Goal: Task Accomplishment & Management: Use online tool/utility

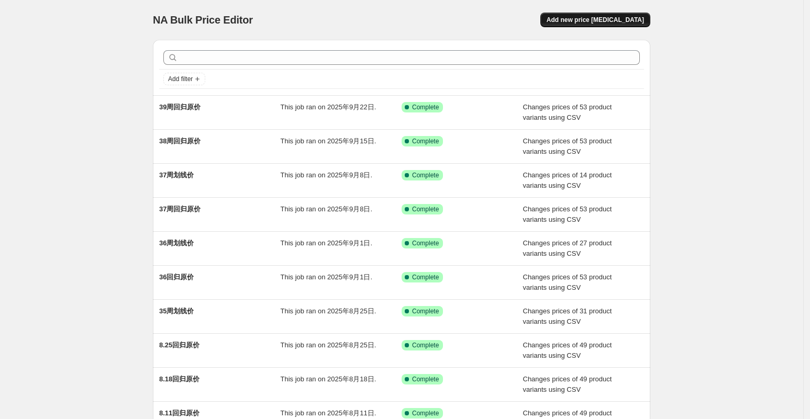
click at [643, 23] on span "Add new price change job" at bounding box center [594, 20] width 97 height 8
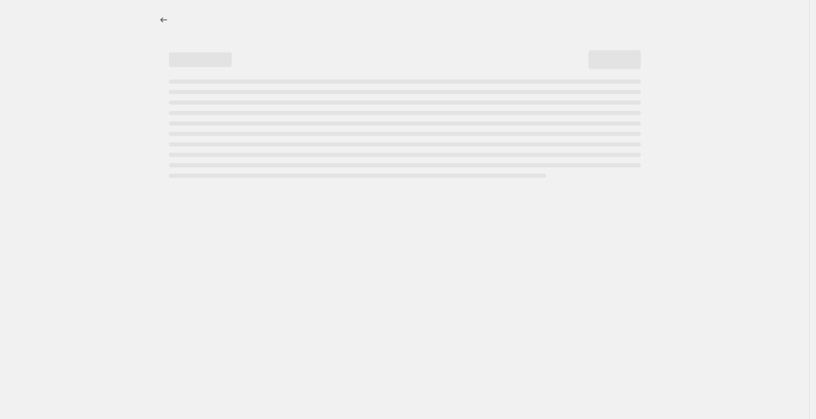
select select "percentage"
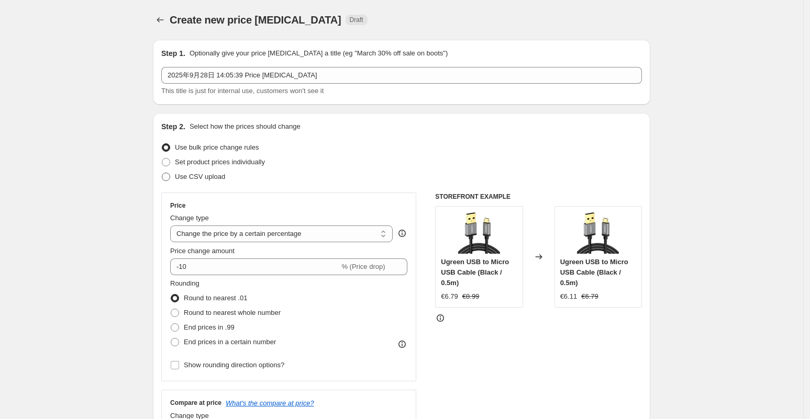
click at [208, 175] on span "Use CSV upload" at bounding box center [200, 177] width 50 height 8
click at [162, 173] on input "Use CSV upload" at bounding box center [162, 173] width 1 height 1
radio input "true"
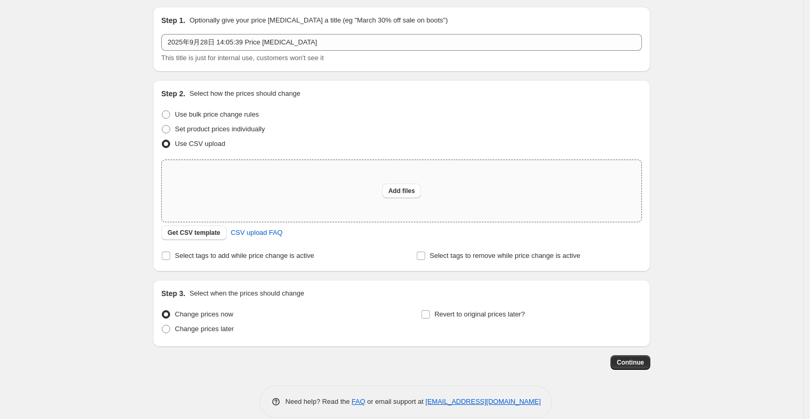
scroll to position [47, 0]
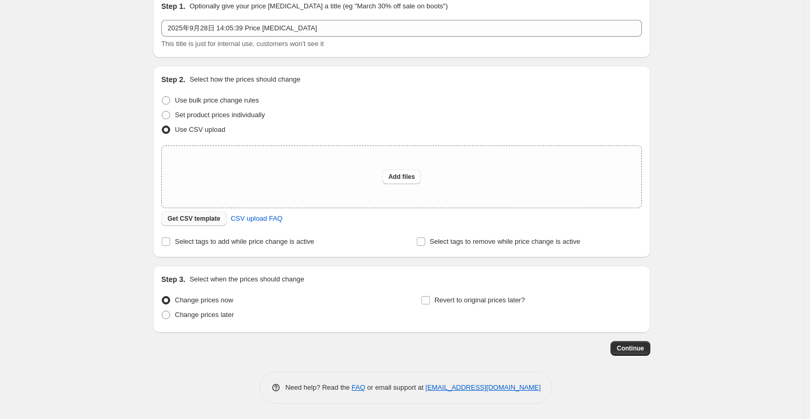
click at [211, 214] on button "Get CSV template" at bounding box center [193, 218] width 65 height 15
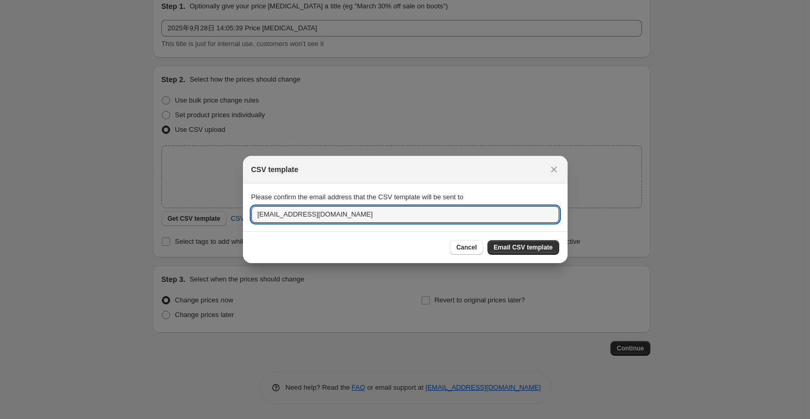
drag, startPoint x: 275, startPoint y: 214, endPoint x: 241, endPoint y: 210, distance: 34.2
click at [241, 420] on div "CSV template Please confirm the email address that the CSV template will be sen…" at bounding box center [405, 420] width 810 height 0
type input "lotus@ugreen.com"
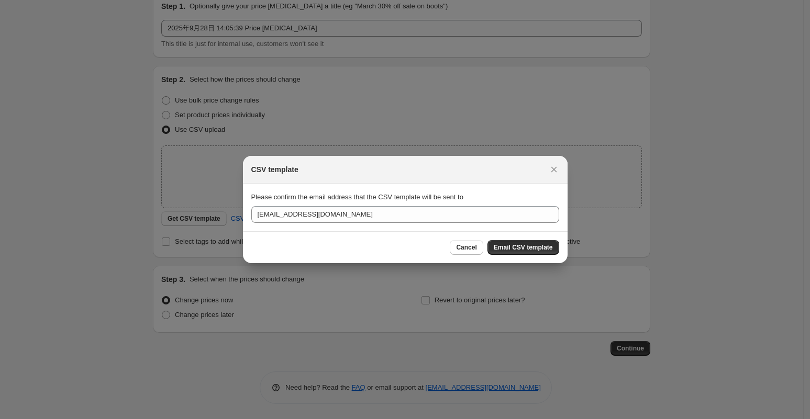
click at [520, 239] on div "Cancel Email CSV template" at bounding box center [405, 247] width 324 height 32
click at [518, 245] on span "Email CSV template" at bounding box center [523, 247] width 59 height 8
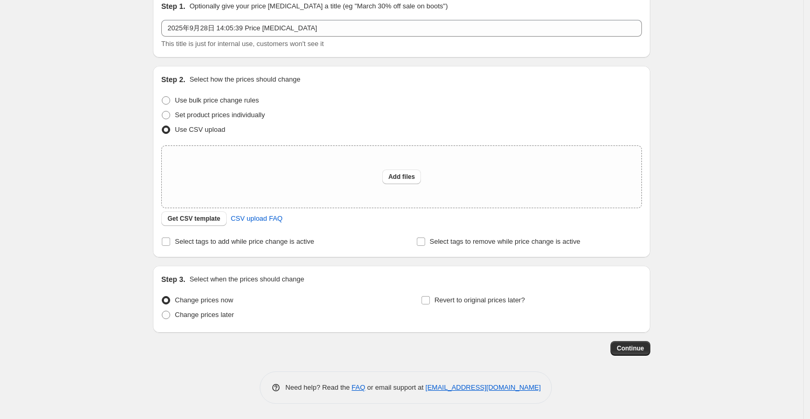
scroll to position [0, 0]
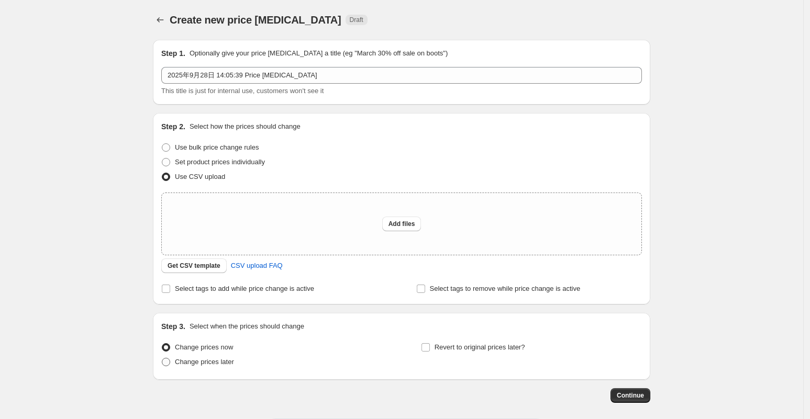
click at [214, 366] on span "Change prices later" at bounding box center [204, 362] width 59 height 8
click at [162, 358] on input "Change prices later" at bounding box center [162, 358] width 1 height 1
radio input "true"
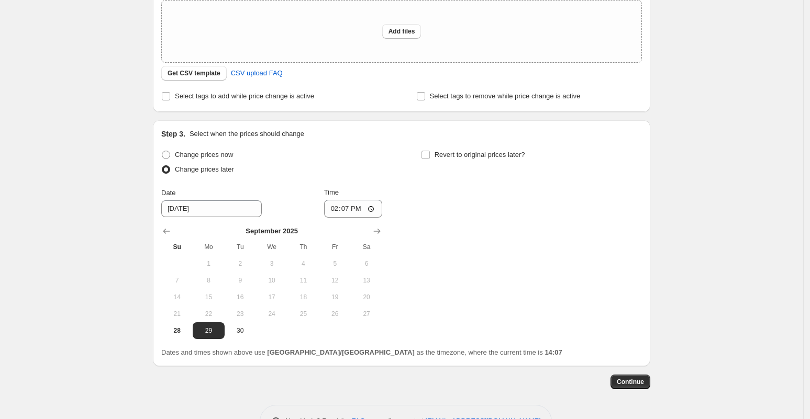
scroll to position [196, 0]
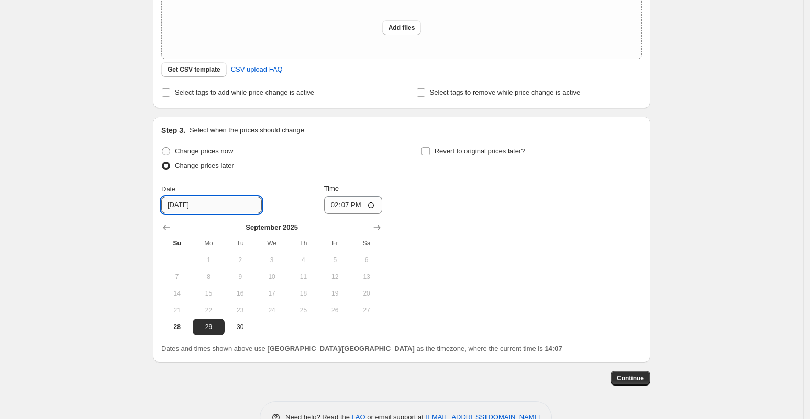
click at [178, 207] on input "9/29/2025" at bounding box center [211, 205] width 100 height 17
click at [366, 206] on input "14:07" at bounding box center [353, 205] width 59 height 18
click at [375, 208] on input "14:07" at bounding box center [353, 205] width 59 height 18
type input "06:00"
click at [508, 255] on div "Change prices now Change prices later Date 9/29/2025 Time 06:00 September 2025 …" at bounding box center [401, 240] width 480 height 192
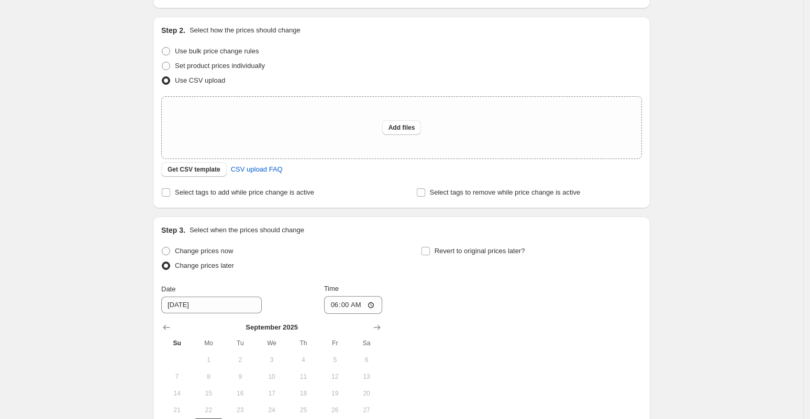
scroll to position [0, 0]
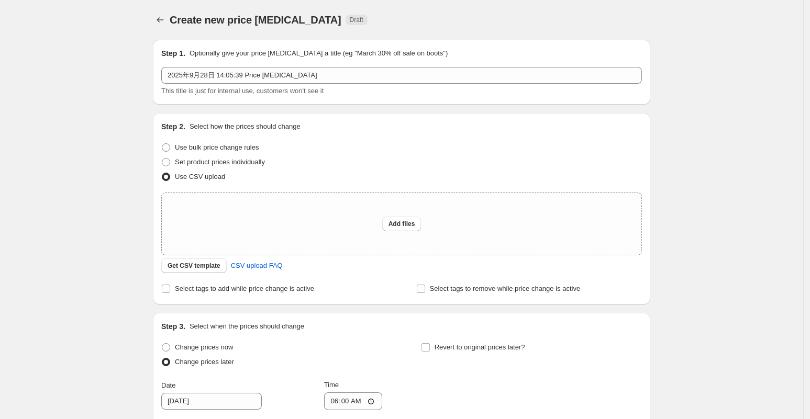
click at [700, 343] on div "Create new price change job. This page is ready Create new price change job Dra…" at bounding box center [401, 323] width 803 height 646
click at [193, 270] on span "Get CSV template" at bounding box center [193, 266] width 53 height 8
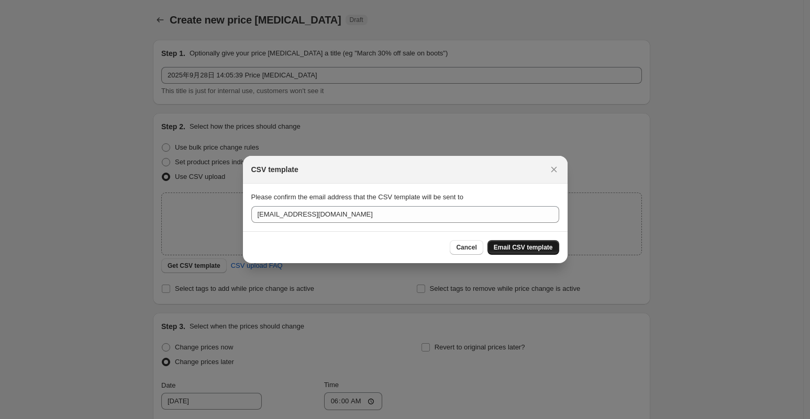
click at [519, 243] on span "Email CSV template" at bounding box center [523, 247] width 59 height 8
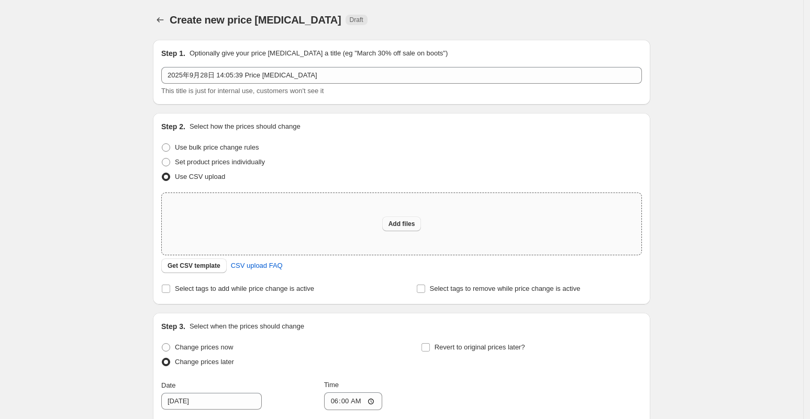
click at [403, 224] on span "Add files" at bounding box center [401, 224] width 27 height 8
type input "C:\fakepath\EU40周回归原价.csv"
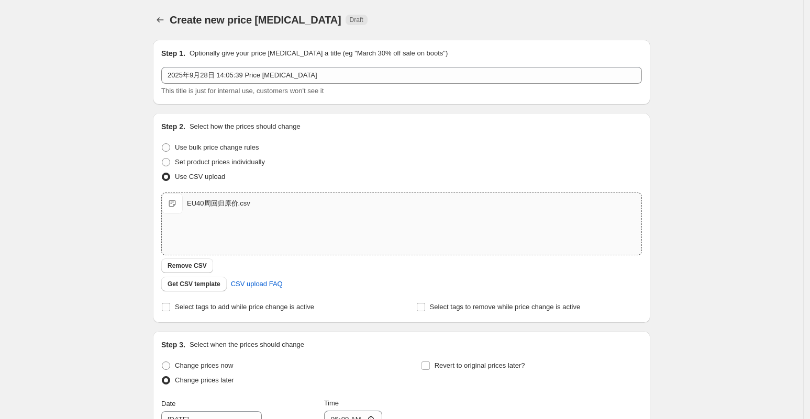
click at [170, 23] on div at bounding box center [161, 20] width 17 height 15
click at [164, 20] on icon "Price change jobs" at bounding box center [160, 20] width 10 height 10
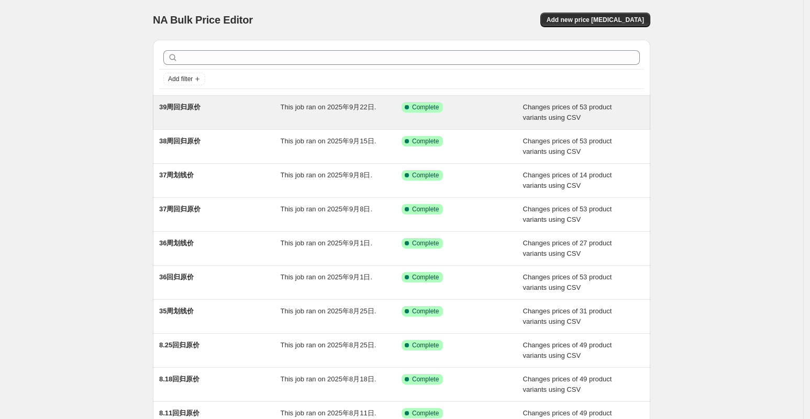
click at [209, 114] on div "39周回归原价" at bounding box center [219, 112] width 121 height 21
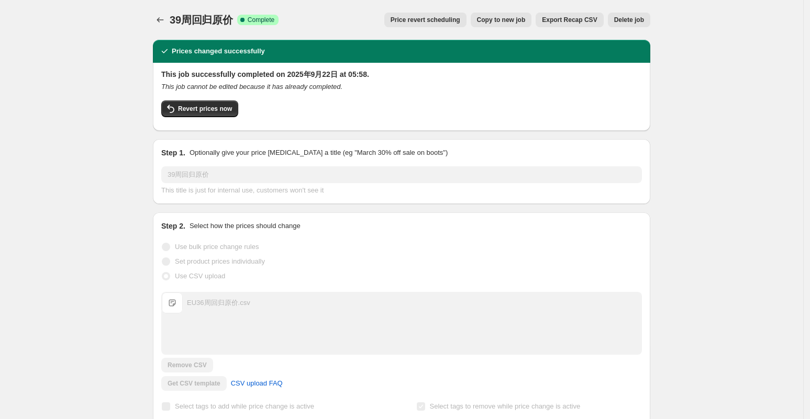
click at [525, 18] on span "Copy to new job" at bounding box center [501, 20] width 49 height 8
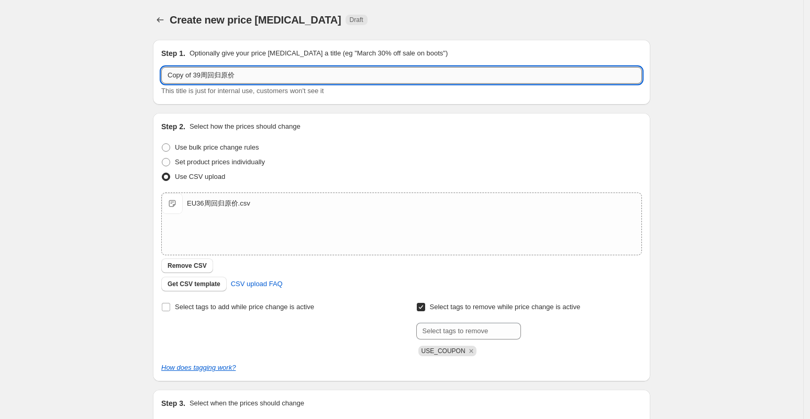
click at [213, 73] on input "Copy of 39周回归原价" at bounding box center [401, 75] width 480 height 17
drag, startPoint x: 205, startPoint y: 75, endPoint x: 172, endPoint y: 76, distance: 32.5
click at [172, 76] on input "Copy of 39周回归原价" at bounding box center [401, 75] width 480 height 17
type input "40周回归原价"
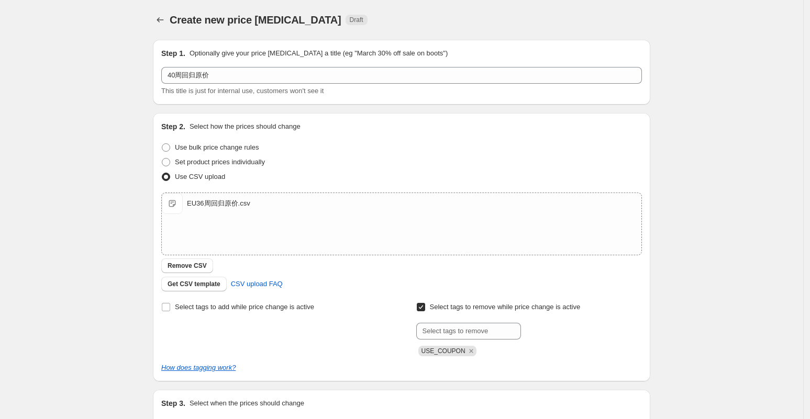
click at [13, 148] on div "Create new price change job. This page is ready Create new price change job Dra…" at bounding box center [401, 272] width 803 height 544
click at [200, 268] on span "Remove CSV" at bounding box center [186, 266] width 39 height 8
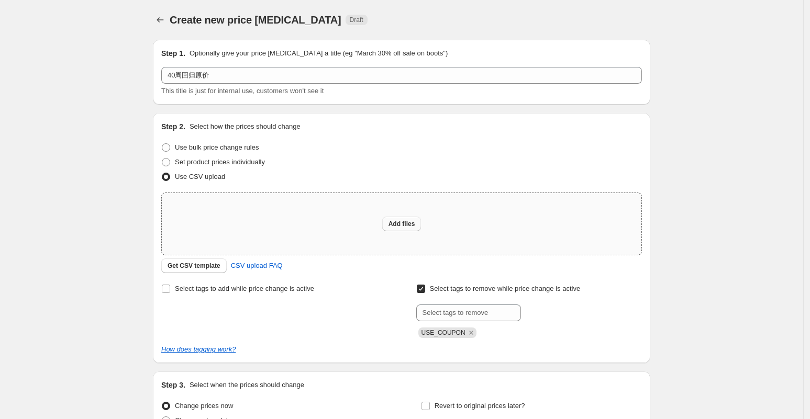
click at [413, 220] on span "Add files" at bounding box center [401, 224] width 27 height 8
type input "C:\fakepath\EU40周回归原价.csv"
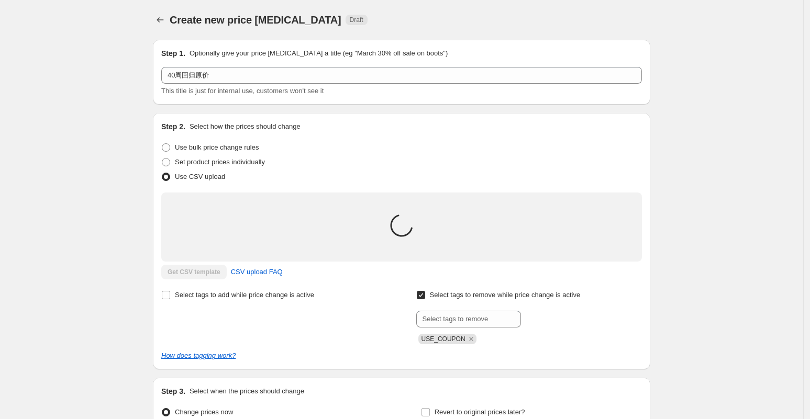
click at [700, 141] on div "Create new price change job. This page is ready Create new price change job Dra…" at bounding box center [401, 266] width 803 height 532
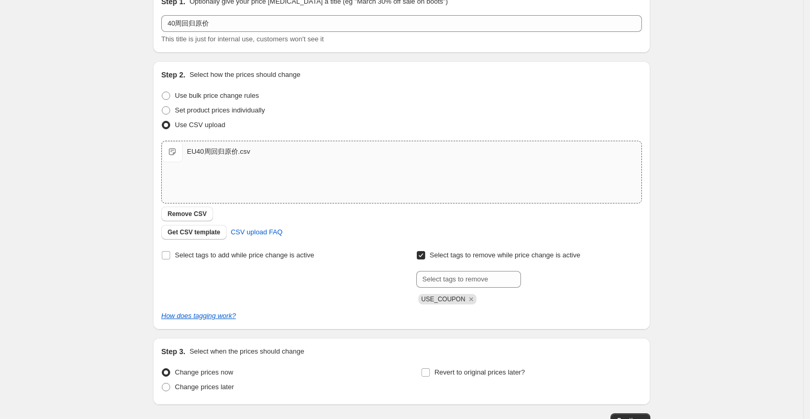
scroll to position [65, 0]
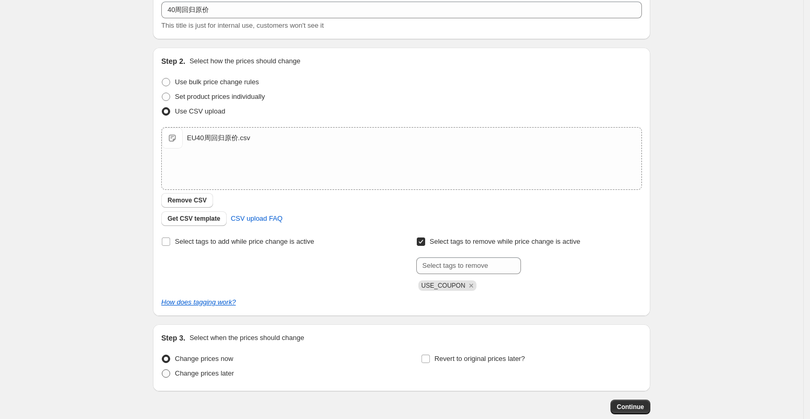
drag, startPoint x: 226, startPoint y: 373, endPoint x: 231, endPoint y: 369, distance: 6.1
click at [226, 373] on span "Change prices later" at bounding box center [204, 373] width 59 height 8
click at [162, 370] on input "Change prices later" at bounding box center [162, 369] width 1 height 1
radio input "true"
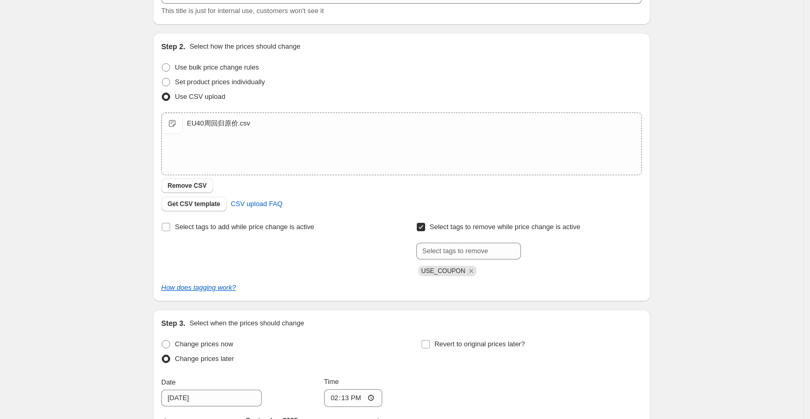
scroll to position [302, 0]
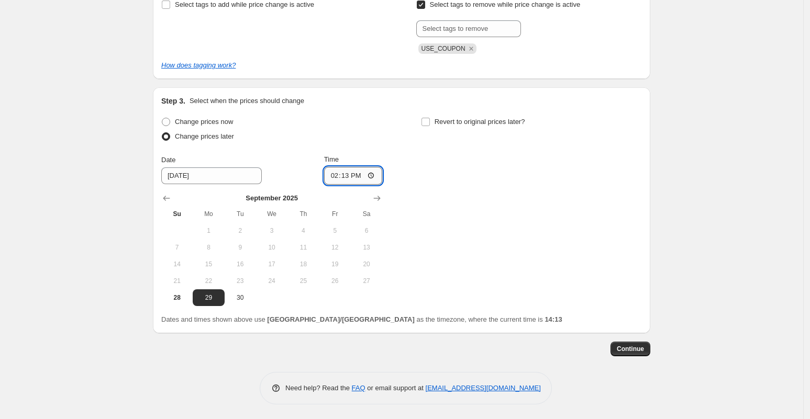
click at [361, 173] on input "14:13" at bounding box center [353, 176] width 59 height 18
click at [372, 177] on input "14:13" at bounding box center [353, 176] width 59 height 18
type input "06:00"
click at [495, 233] on div "Change prices now Change prices later Date 9/29/2025 Time 06:00 September 2025 …" at bounding box center [401, 211] width 480 height 192
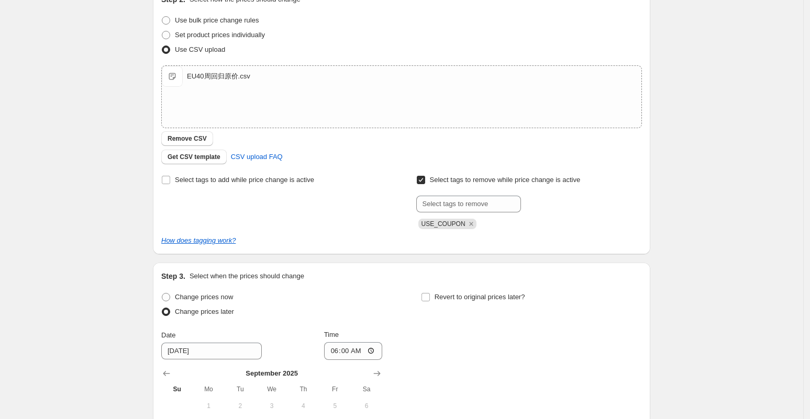
scroll to position [262, 0]
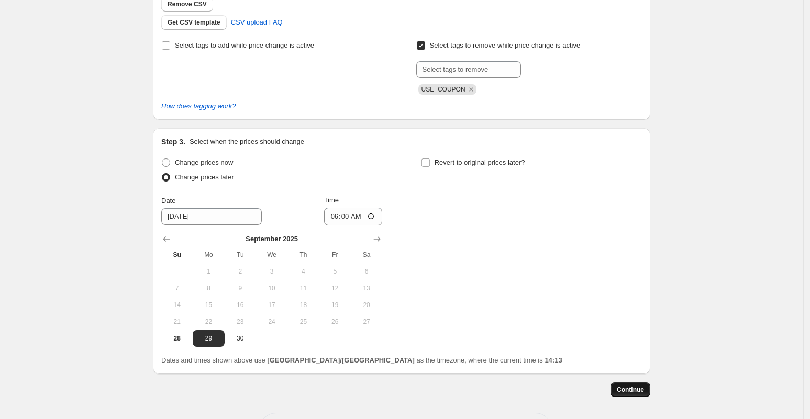
click at [644, 387] on span "Continue" at bounding box center [629, 390] width 27 height 8
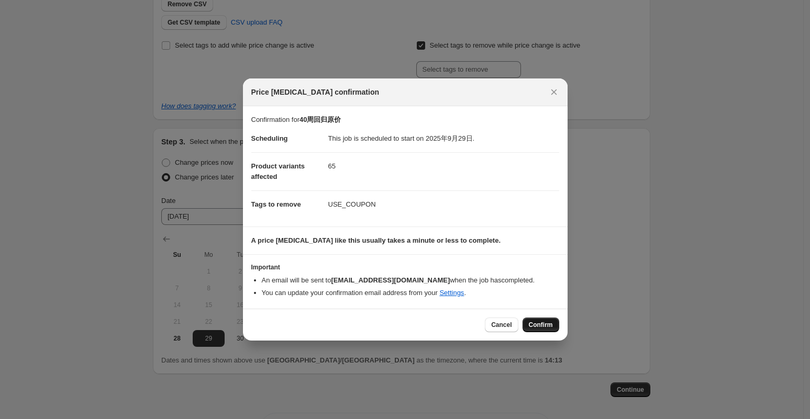
click at [544, 326] on span "Confirm" at bounding box center [541, 325] width 24 height 8
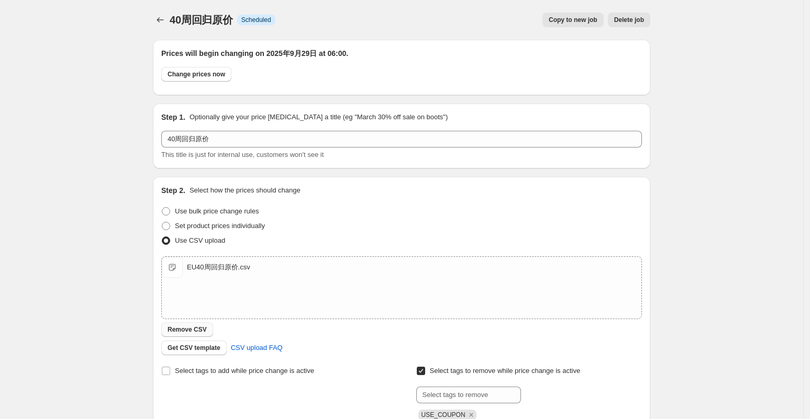
click at [206, 331] on span "Remove CSV" at bounding box center [186, 330] width 39 height 8
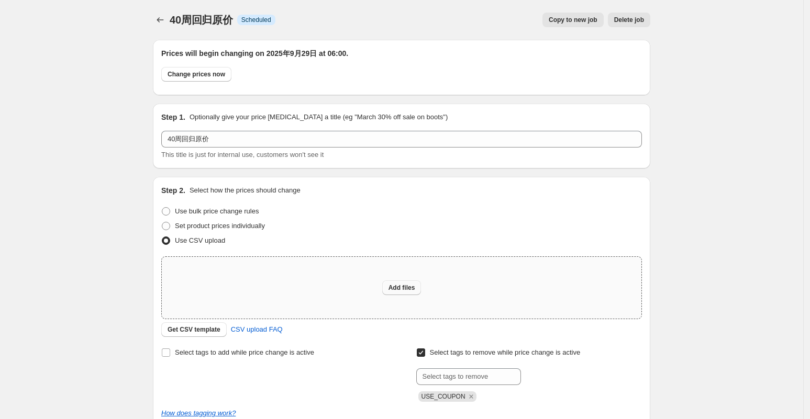
click at [418, 293] on button "Add files" at bounding box center [401, 288] width 39 height 15
type input "C:\fakepath\EU40周回归原价.csv"
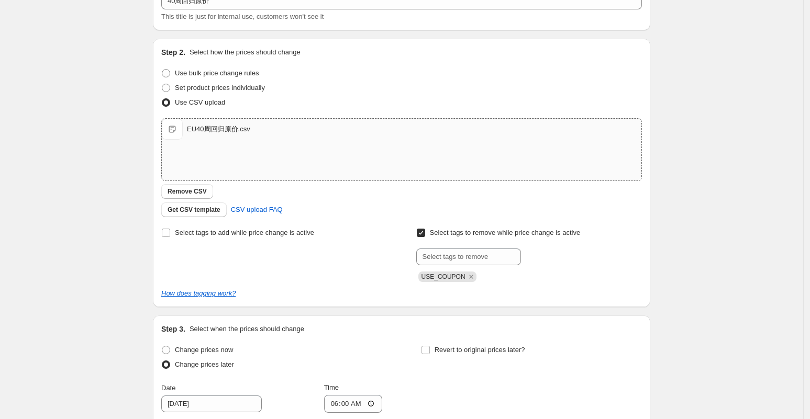
scroll to position [366, 0]
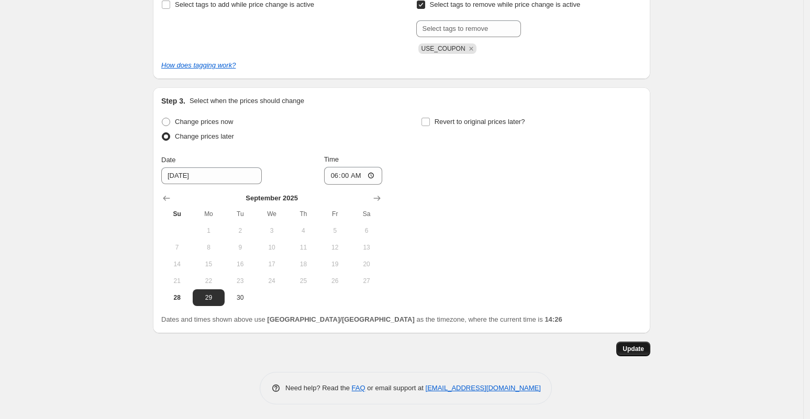
click at [627, 343] on button "Update" at bounding box center [633, 349] width 34 height 15
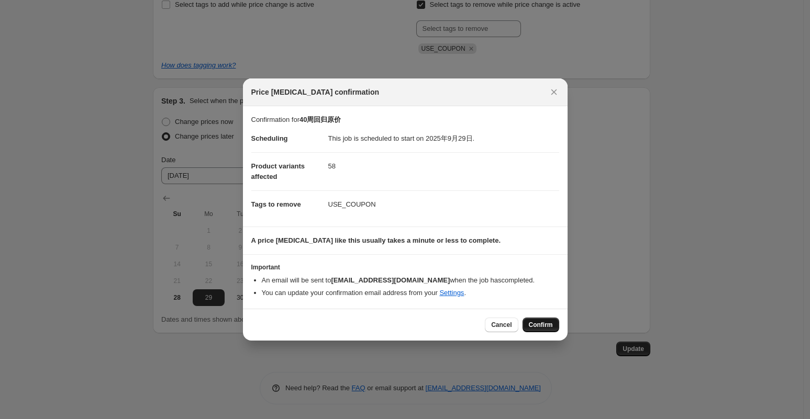
click at [550, 325] on span "Confirm" at bounding box center [541, 325] width 24 height 8
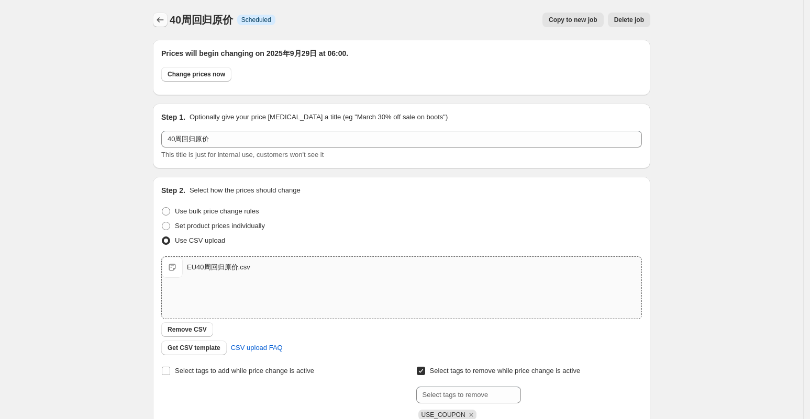
click at [159, 22] on icon "Price change jobs" at bounding box center [160, 20] width 10 height 10
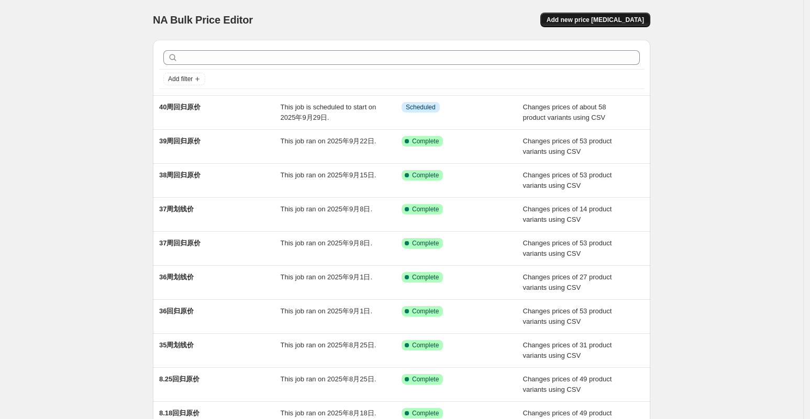
click at [588, 18] on span "Add new price [MEDICAL_DATA]" at bounding box center [594, 20] width 97 height 8
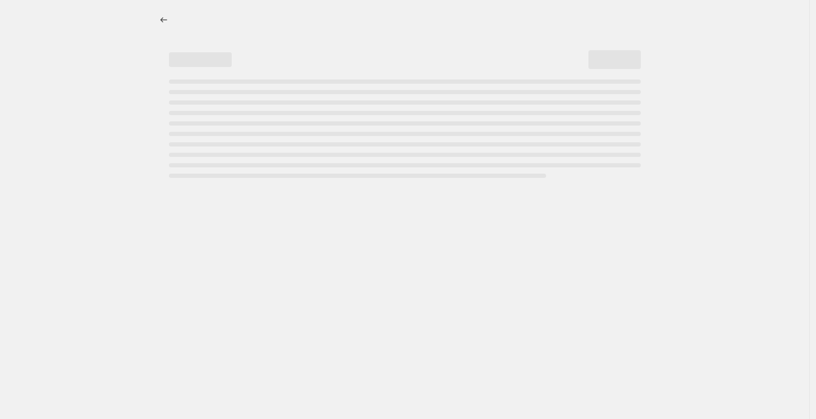
select select "percentage"
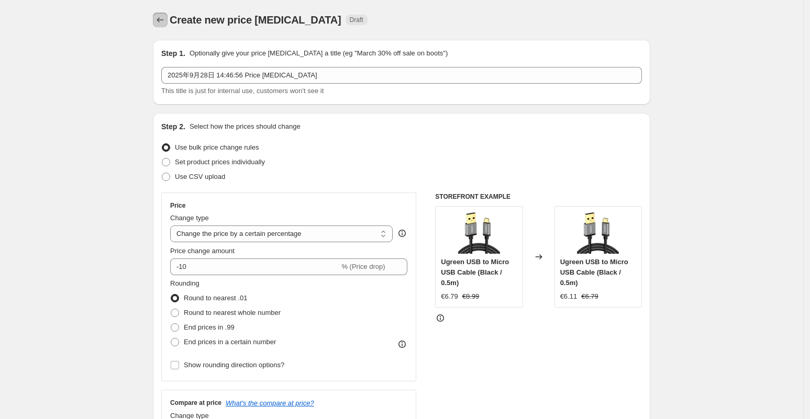
click at [164, 19] on icon "Price change jobs" at bounding box center [160, 20] width 10 height 10
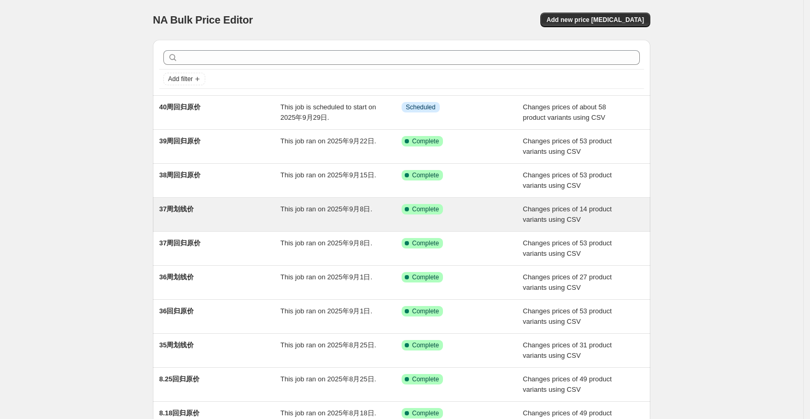
click at [259, 204] on div "37周划线价" at bounding box center [219, 214] width 121 height 21
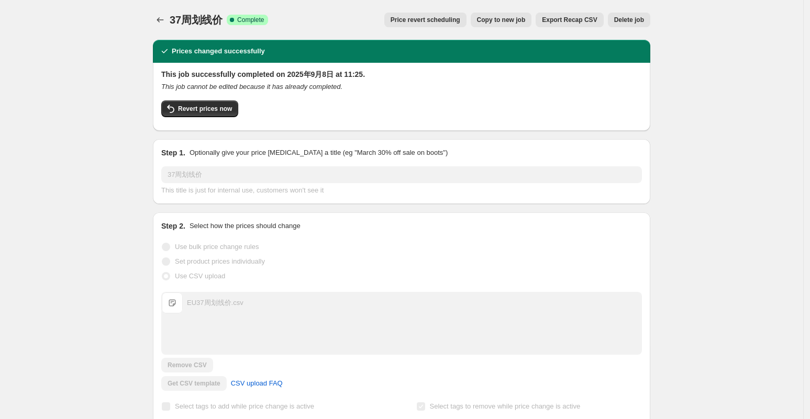
click at [509, 21] on span "Copy to new job" at bounding box center [501, 20] width 49 height 8
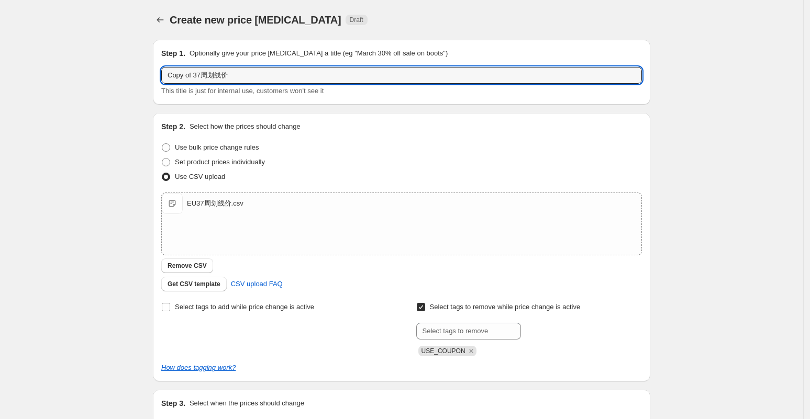
drag, startPoint x: 204, startPoint y: 75, endPoint x: 149, endPoint y: 76, distance: 55.0
click at [149, 76] on div "Step 1. Optionally give your price change job a title (eg "March 30% off sale o…" at bounding box center [397, 255] width 506 height 448
type input "40周划线价"
click at [187, 261] on button "Remove CSV" at bounding box center [187, 266] width 52 height 15
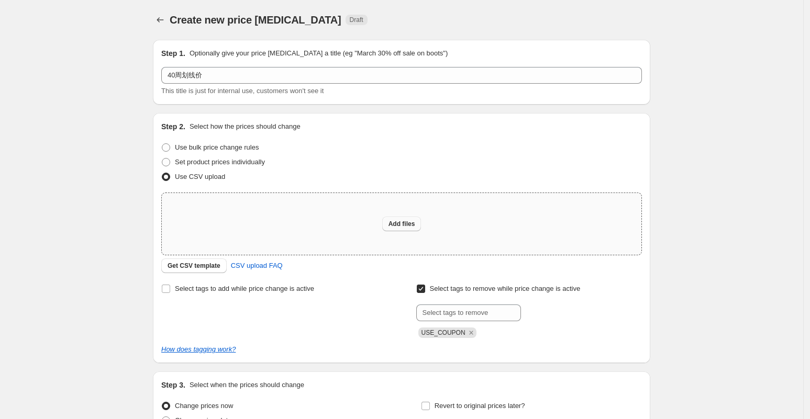
click at [403, 224] on span "Add files" at bounding box center [401, 224] width 27 height 8
type input "C:\fakepath\EU40周划线价.csv"
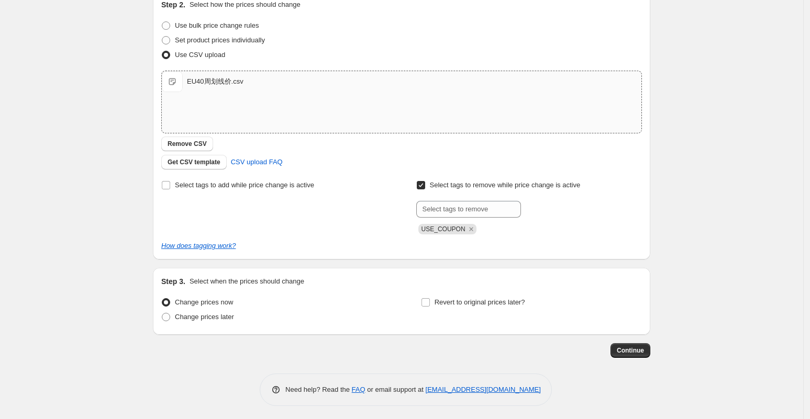
scroll to position [124, 0]
click at [208, 309] on label "Change prices later" at bounding box center [197, 315] width 73 height 15
click at [162, 311] on input "Change prices later" at bounding box center [162, 311] width 1 height 1
radio input "true"
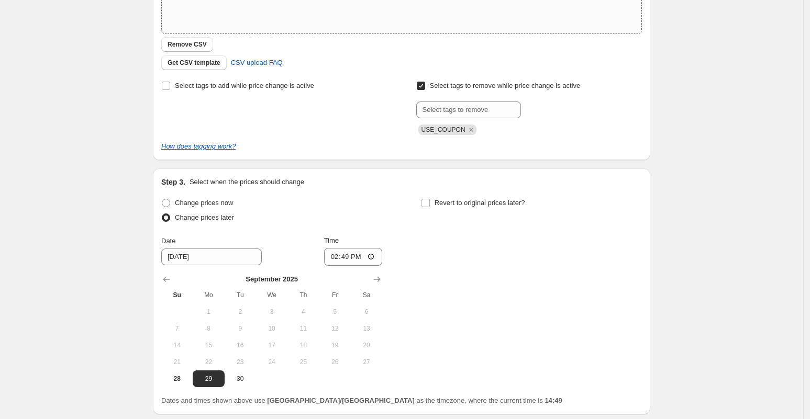
scroll to position [302, 0]
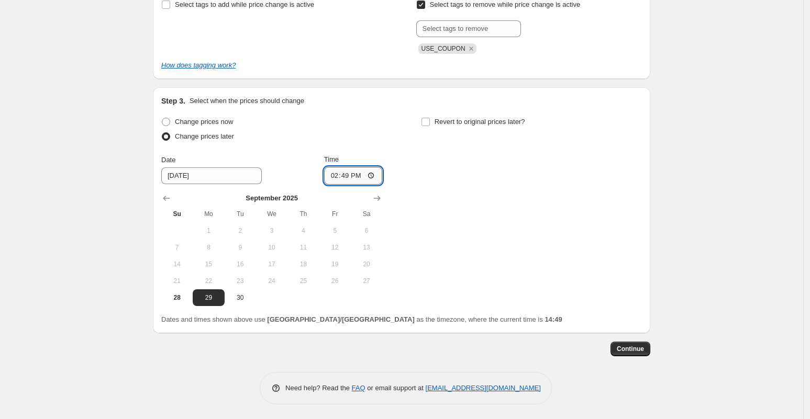
click at [374, 168] on input "14:49" at bounding box center [353, 176] width 59 height 18
click at [374, 176] on input "14:49" at bounding box center [353, 176] width 59 height 18
type input "06:04"
click at [470, 264] on div "Change prices now Change prices later Date 9/29/2025 Time 06:04 September 2025 …" at bounding box center [401, 211] width 480 height 192
click at [632, 348] on span "Continue" at bounding box center [629, 349] width 27 height 8
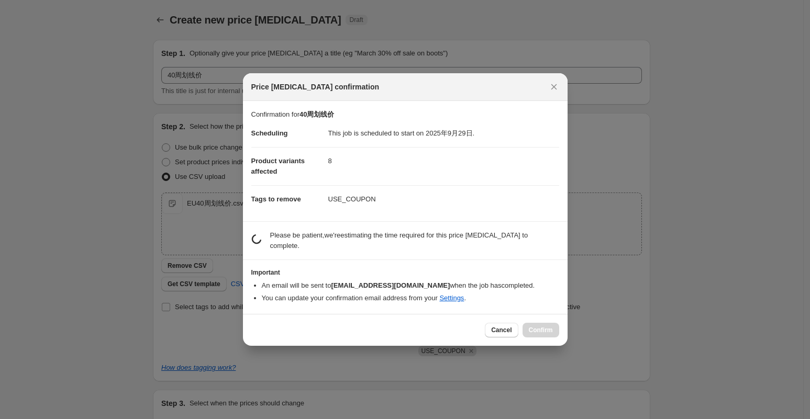
scroll to position [0, 0]
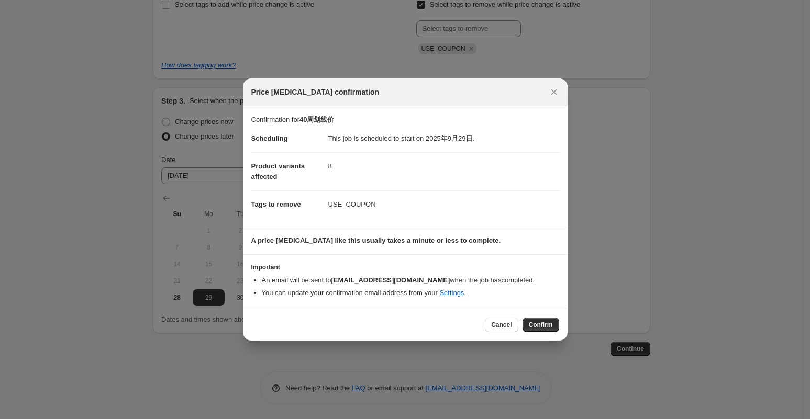
click at [546, 324] on span "Confirm" at bounding box center [541, 325] width 24 height 8
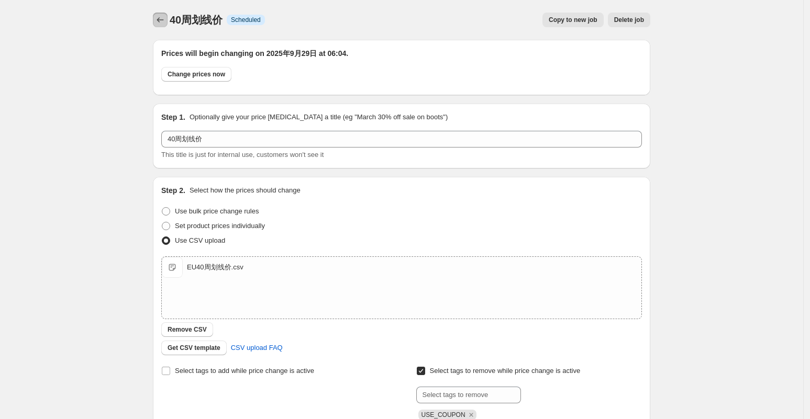
click at [165, 19] on icon "Price change jobs" at bounding box center [160, 20] width 10 height 10
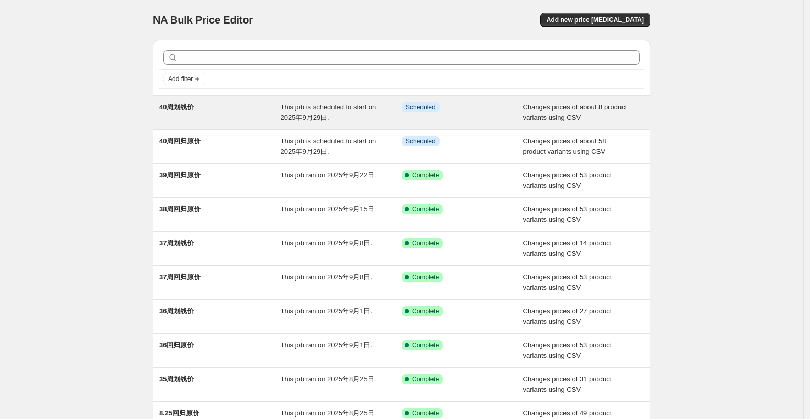
click at [206, 106] on div "40周划线价" at bounding box center [219, 112] width 121 height 21
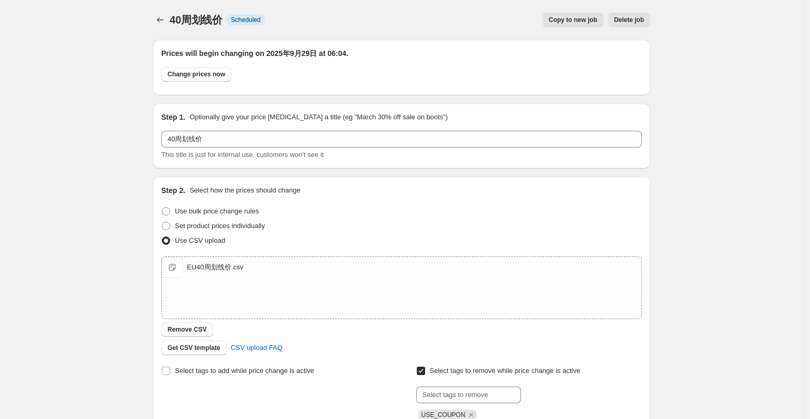
click at [196, 323] on button "Remove CSV" at bounding box center [187, 329] width 52 height 15
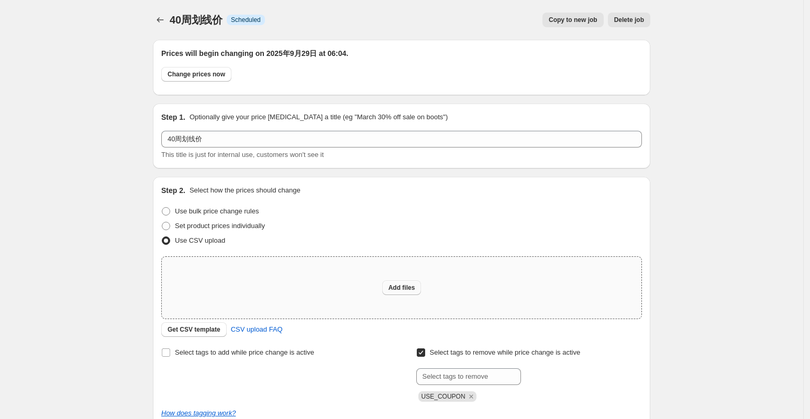
click at [407, 292] on button "Add files" at bounding box center [401, 288] width 39 height 15
type input "C:\fakepath\EU40周划线价.csv"
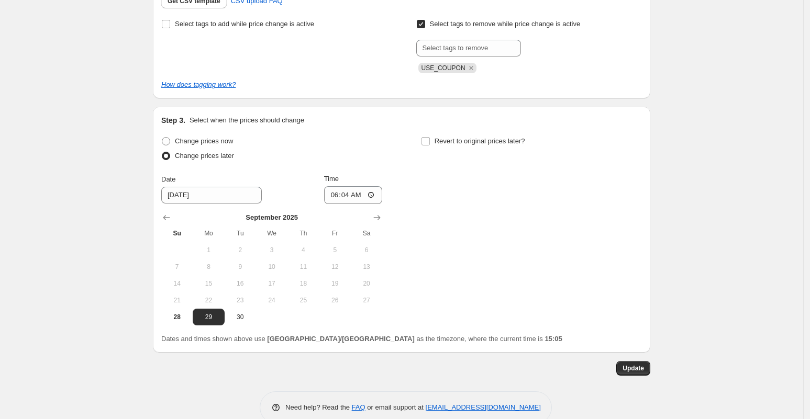
scroll to position [366, 0]
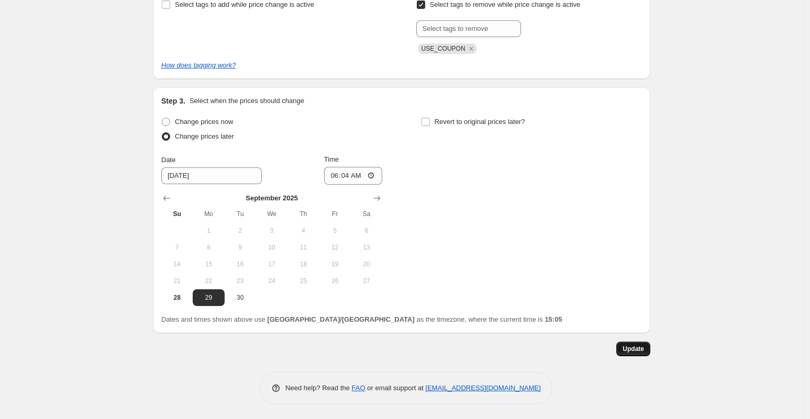
click at [632, 351] on span "Update" at bounding box center [632, 349] width 21 height 8
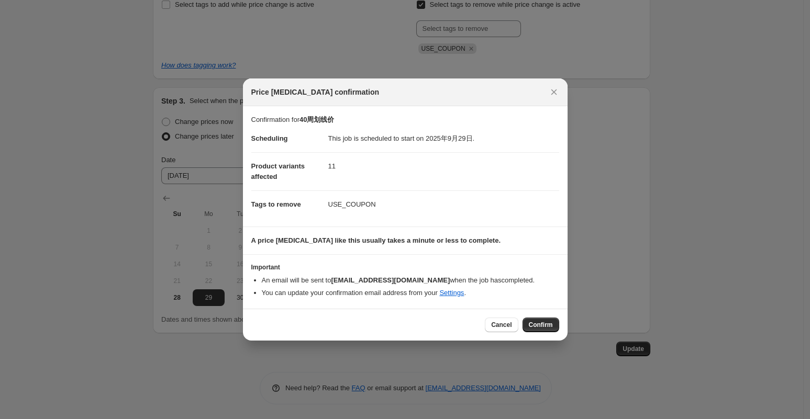
click at [541, 321] on span "Confirm" at bounding box center [541, 325] width 24 height 8
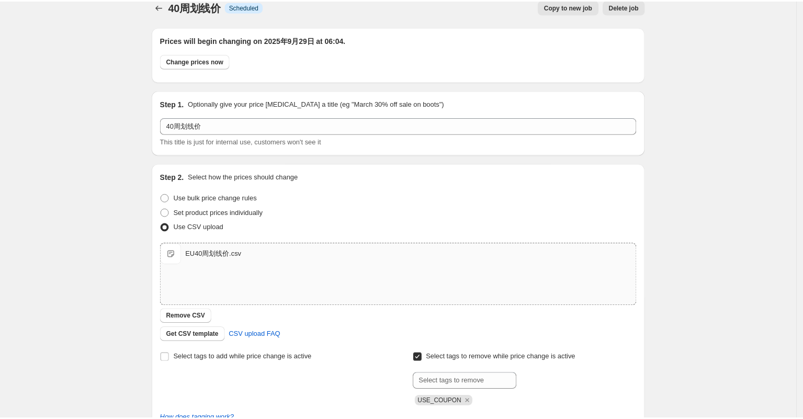
scroll to position [0, 0]
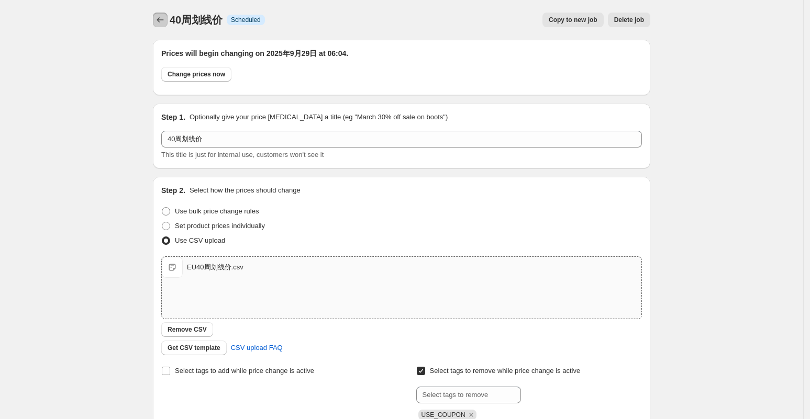
click at [165, 16] on icon "Price change jobs" at bounding box center [160, 20] width 10 height 10
